Goal: Transaction & Acquisition: Purchase product/service

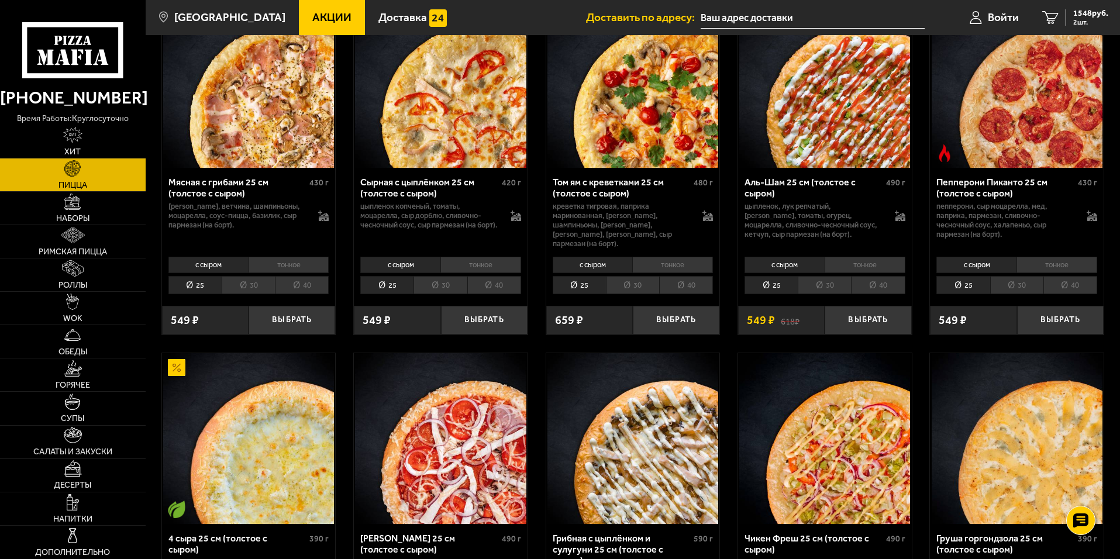
scroll to position [468, 0]
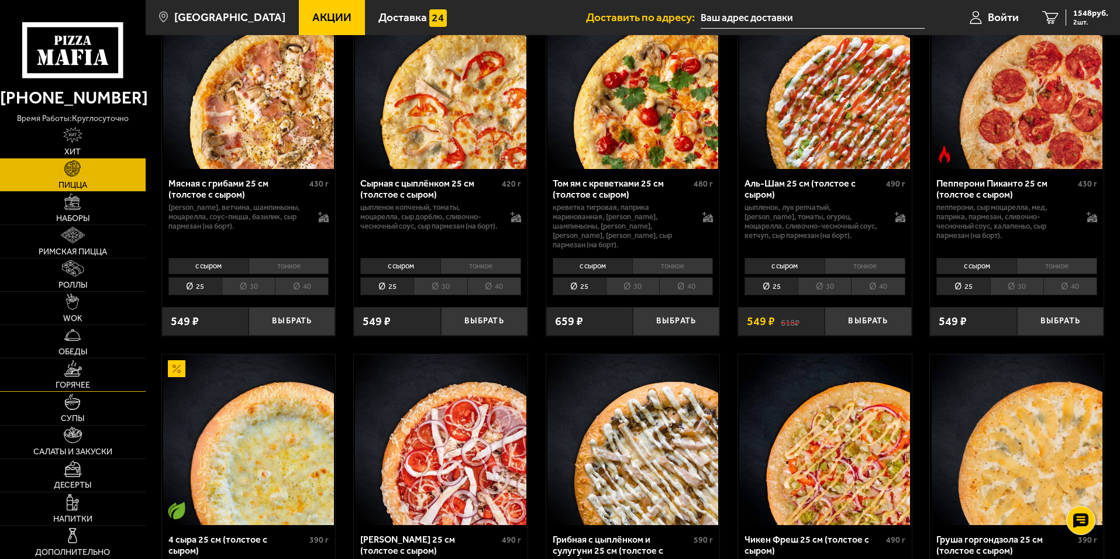
click at [73, 377] on img at bounding box center [73, 368] width 18 height 16
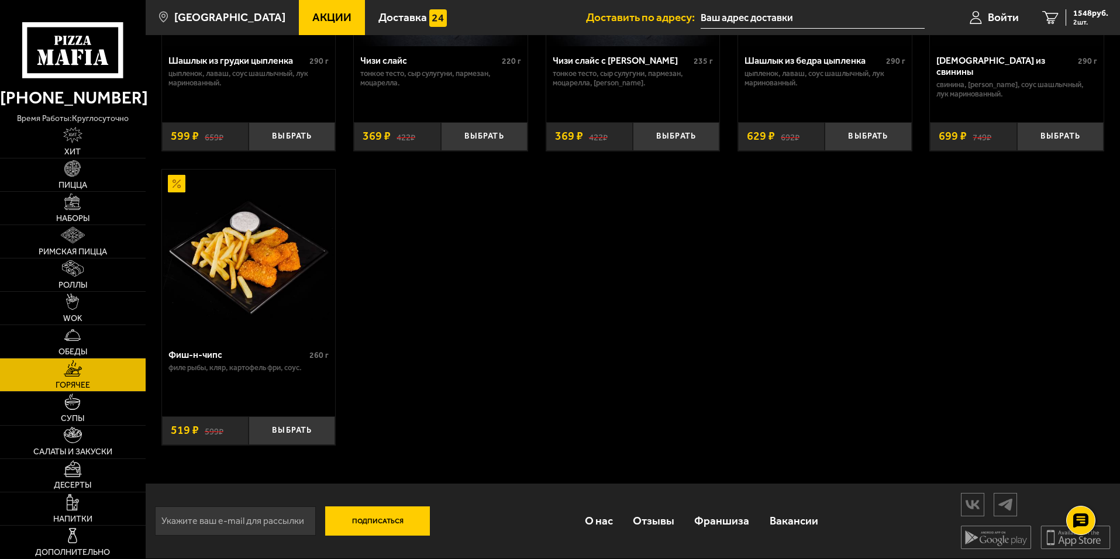
scroll to position [897, 0]
click at [64, 185] on span "Пицца" at bounding box center [73, 185] width 29 height 8
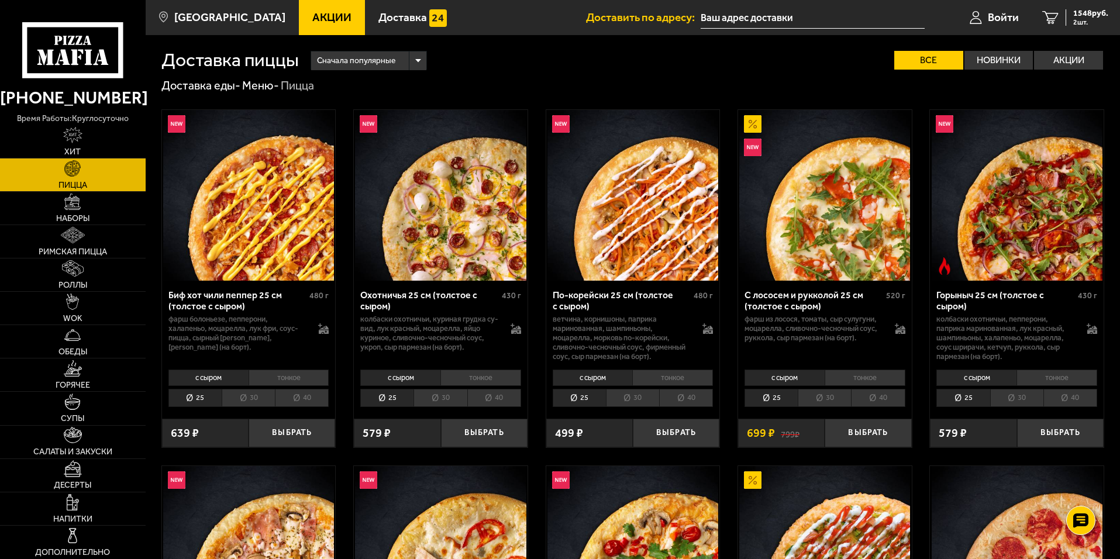
click at [496, 396] on li "40" at bounding box center [494, 398] width 54 height 18
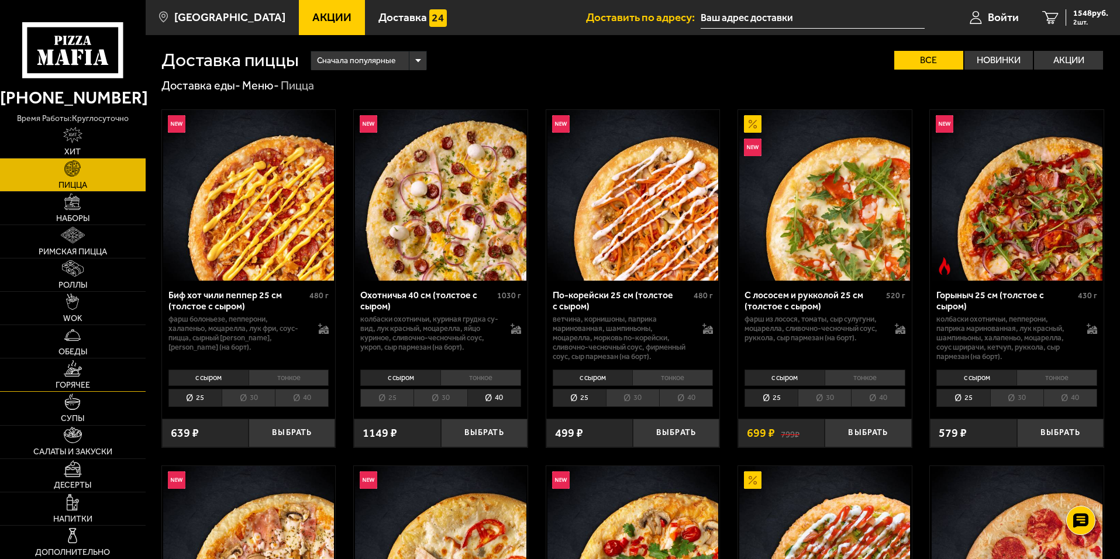
click at [76, 379] on link "Горячее" at bounding box center [73, 375] width 146 height 33
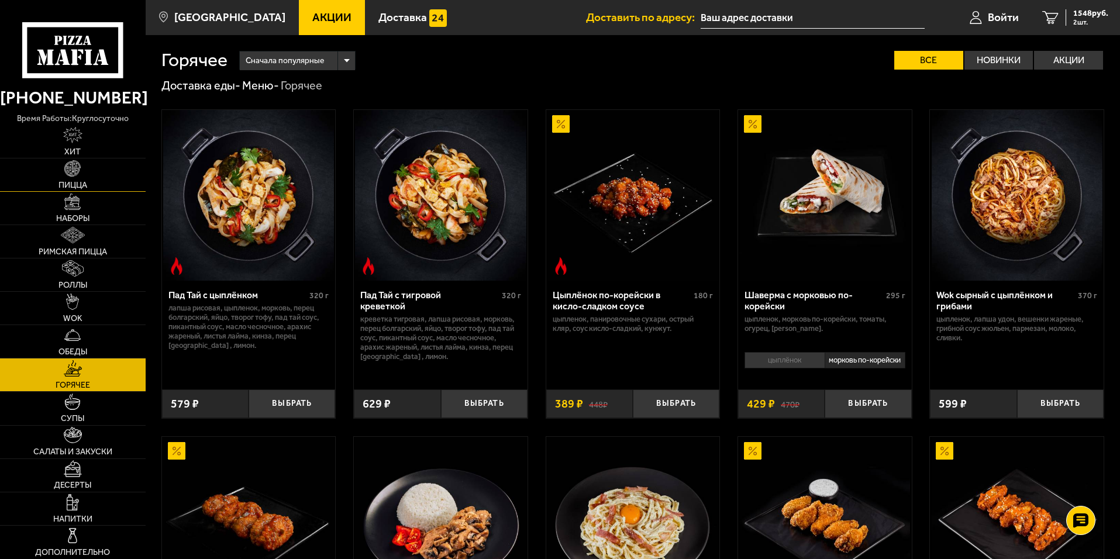
click at [82, 185] on span "Пицца" at bounding box center [73, 185] width 29 height 8
